Goal: Task Accomplishment & Management: Complete application form

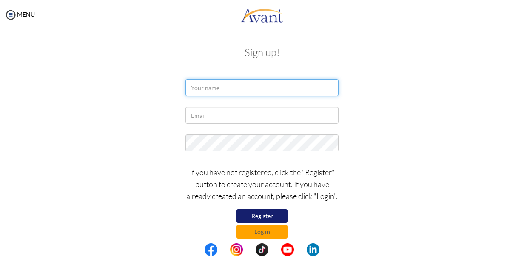
click at [237, 88] on input "text" at bounding box center [261, 87] width 153 height 17
type input "Grace"
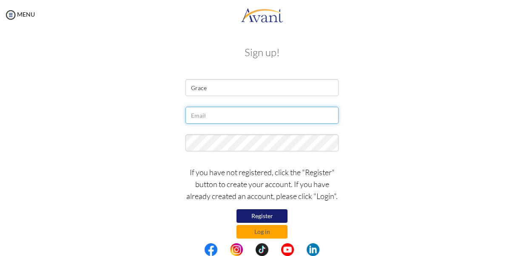
click at [214, 113] on input "text" at bounding box center [261, 115] width 153 height 17
type input "[EMAIL_ADDRESS][DOMAIN_NAME]"
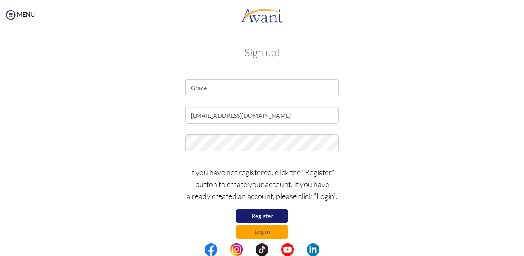
click at [256, 214] on button "Register" at bounding box center [262, 216] width 51 height 14
click at [275, 229] on button "Log in" at bounding box center [262, 232] width 51 height 14
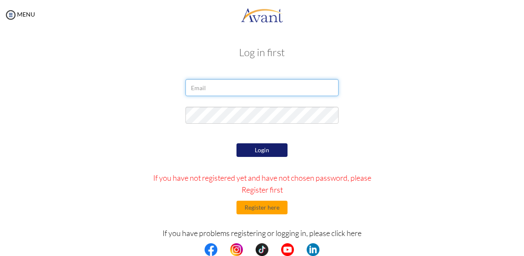
click at [207, 88] on input "email" at bounding box center [261, 87] width 153 height 17
type input "[EMAIL_ADDRESS][DOMAIN_NAME]"
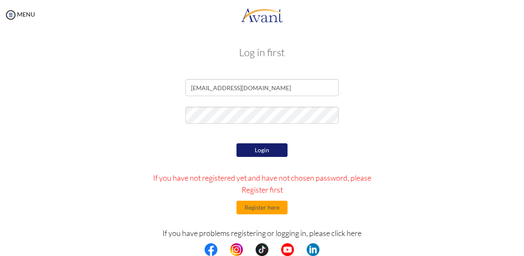
click at [264, 149] on button "Login" at bounding box center [262, 150] width 51 height 14
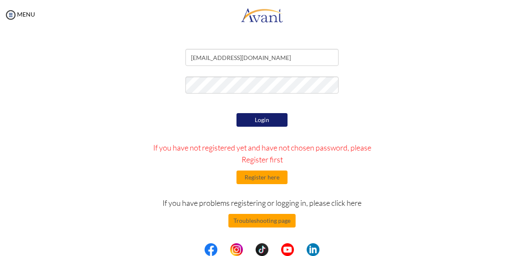
scroll to position [30, 0]
click at [265, 156] on p "If you have not registered yet and have not chosen password, please Register fi…" at bounding box center [262, 154] width 236 height 24
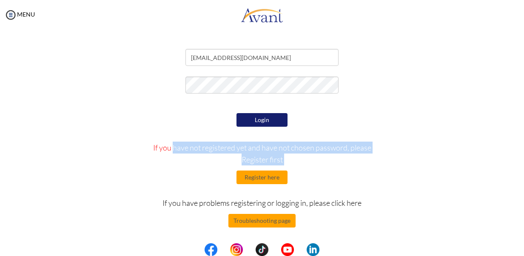
click at [265, 156] on p "If you have not registered yet and have not chosen password, please Register fi…" at bounding box center [262, 154] width 236 height 24
click at [264, 176] on button "Register here" at bounding box center [262, 178] width 51 height 14
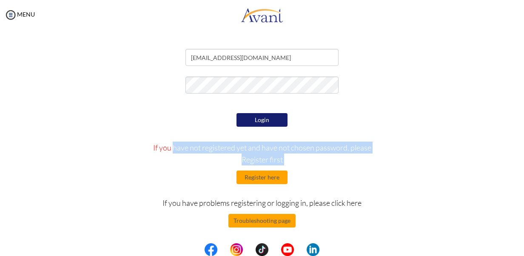
click at [264, 165] on p "If you have not registered yet and have not chosen password, please Register fi…" at bounding box center [262, 154] width 236 height 24
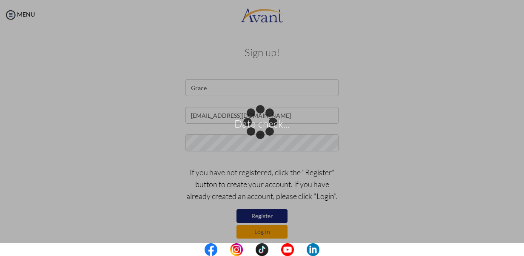
click at [268, 122] on div "Data check..." at bounding box center [262, 128] width 12 height 12
